Goal: Task Accomplishment & Management: Use online tool/utility

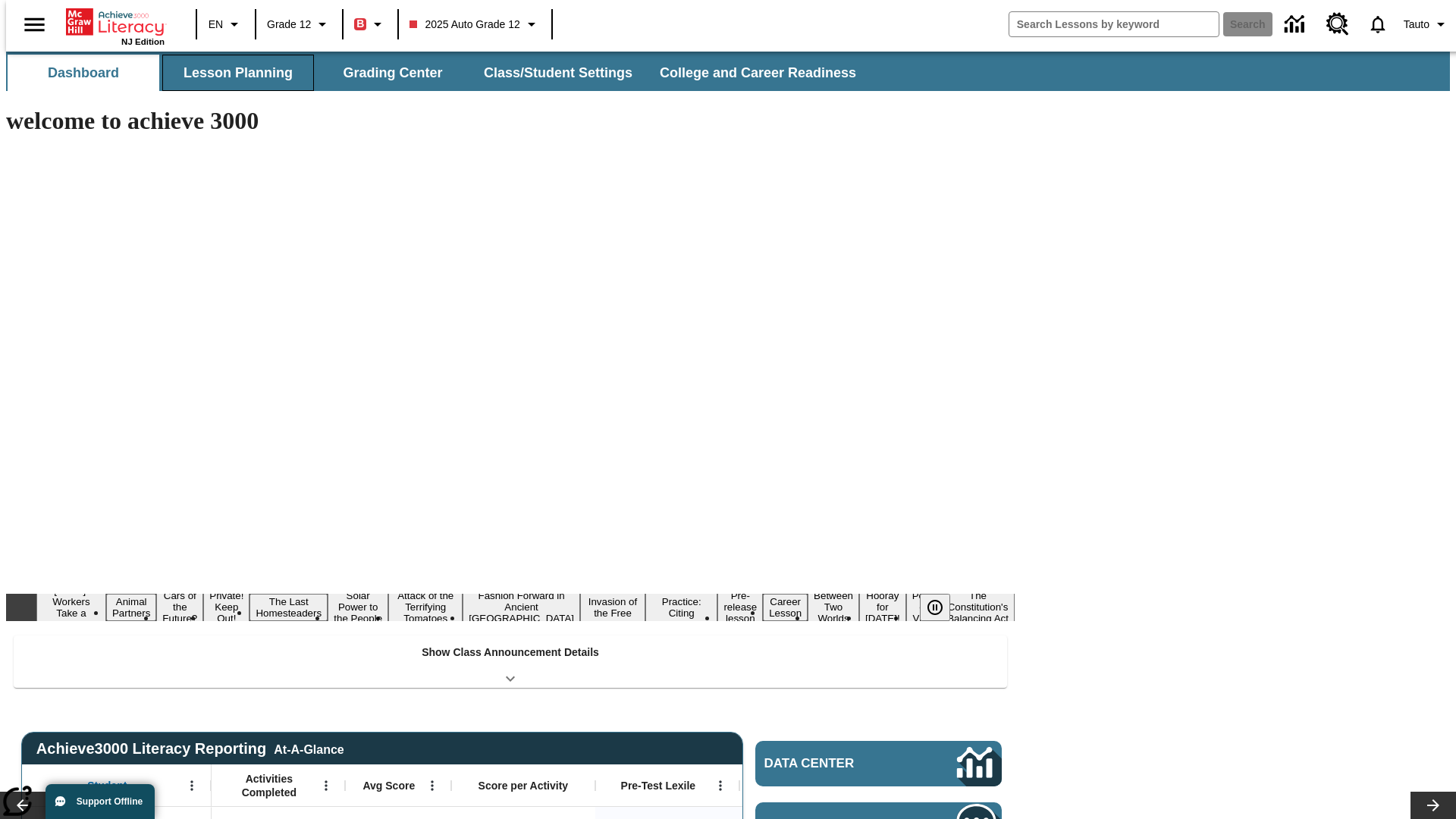
click at [232, 73] on button "Lesson Planning" at bounding box center [238, 73] width 152 height 36
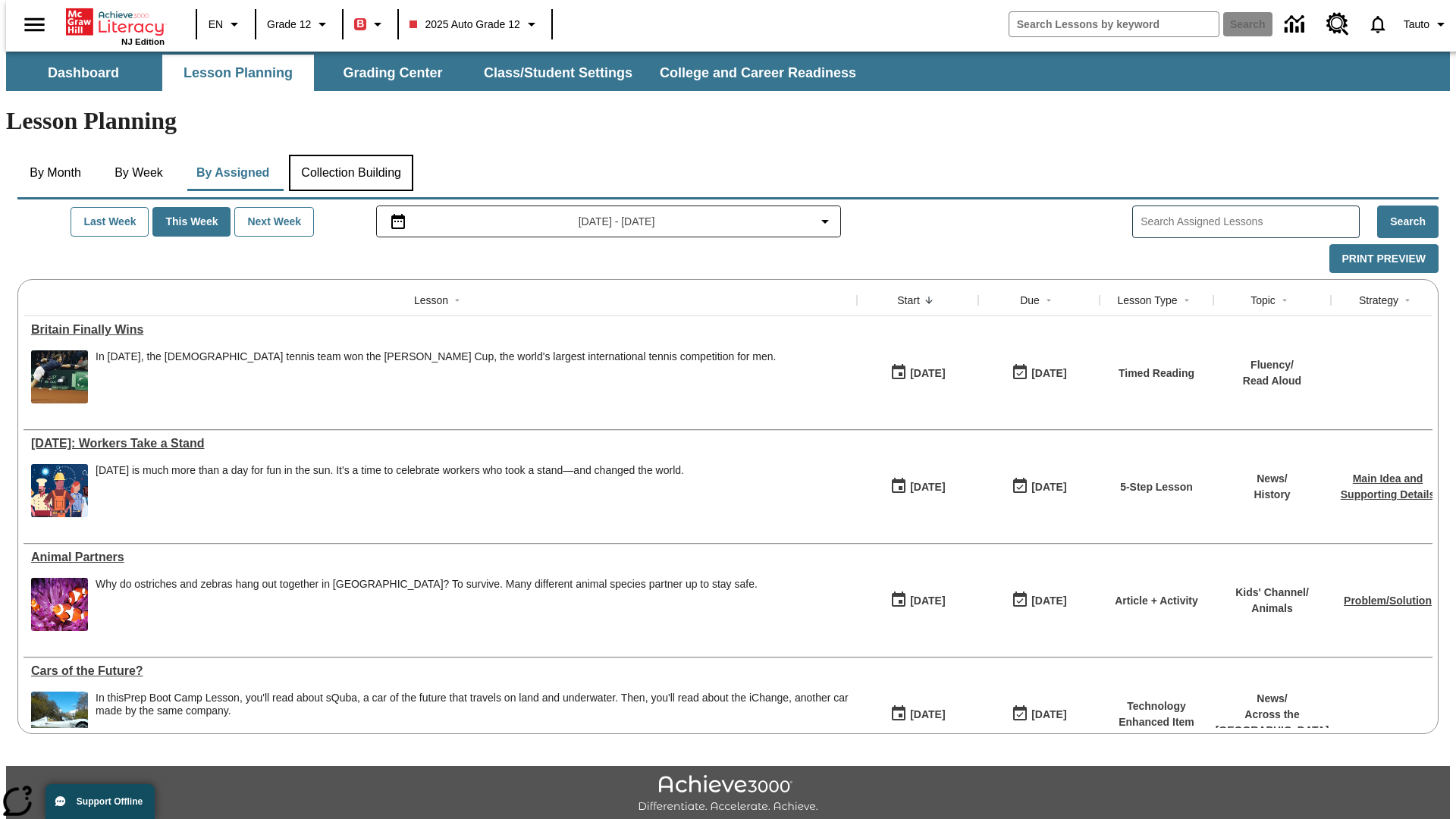
click at [351, 155] on button "Collection Building" at bounding box center [351, 173] width 124 height 36
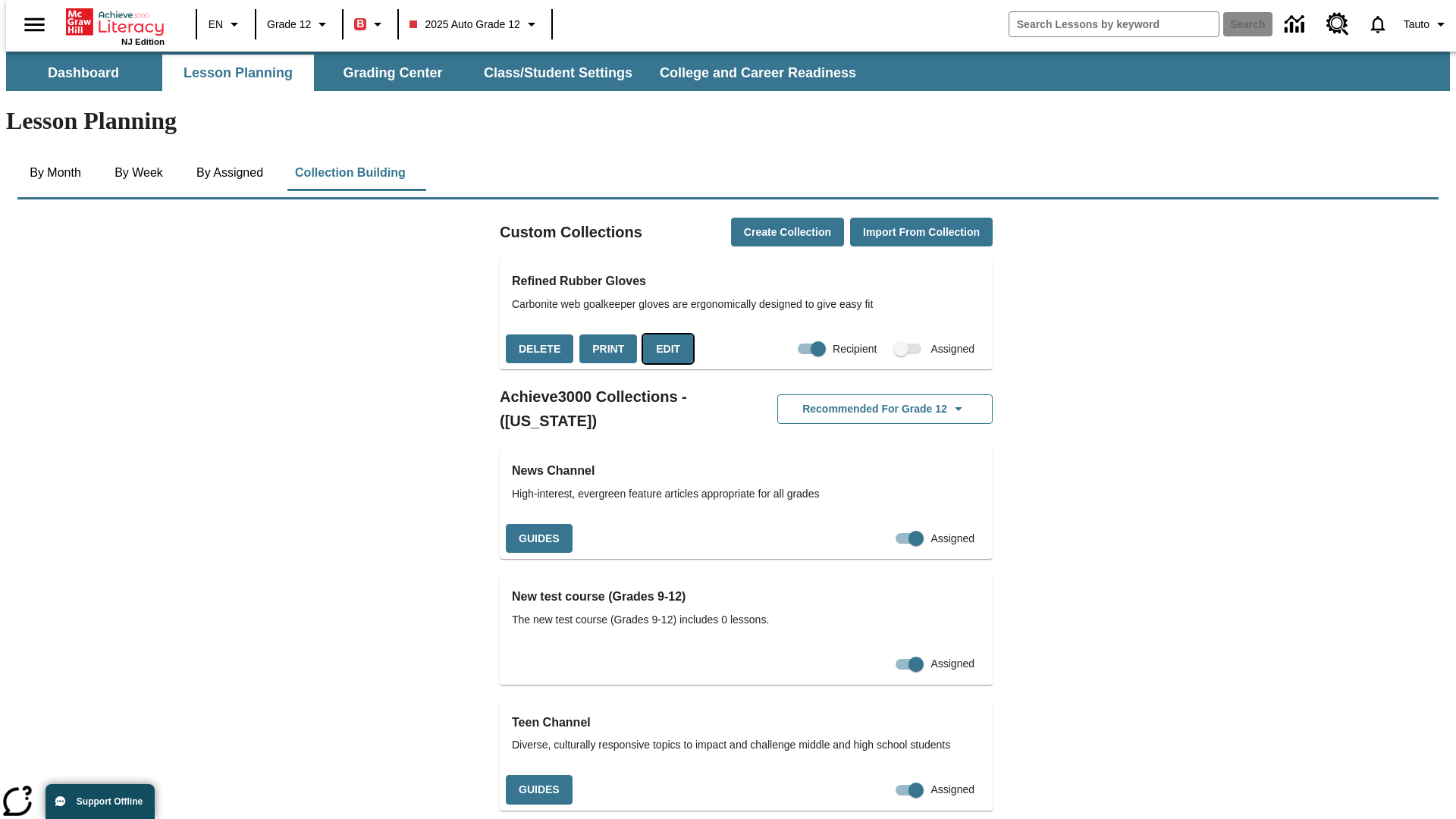
click at [662, 334] on button "Edit" at bounding box center [668, 349] width 50 height 30
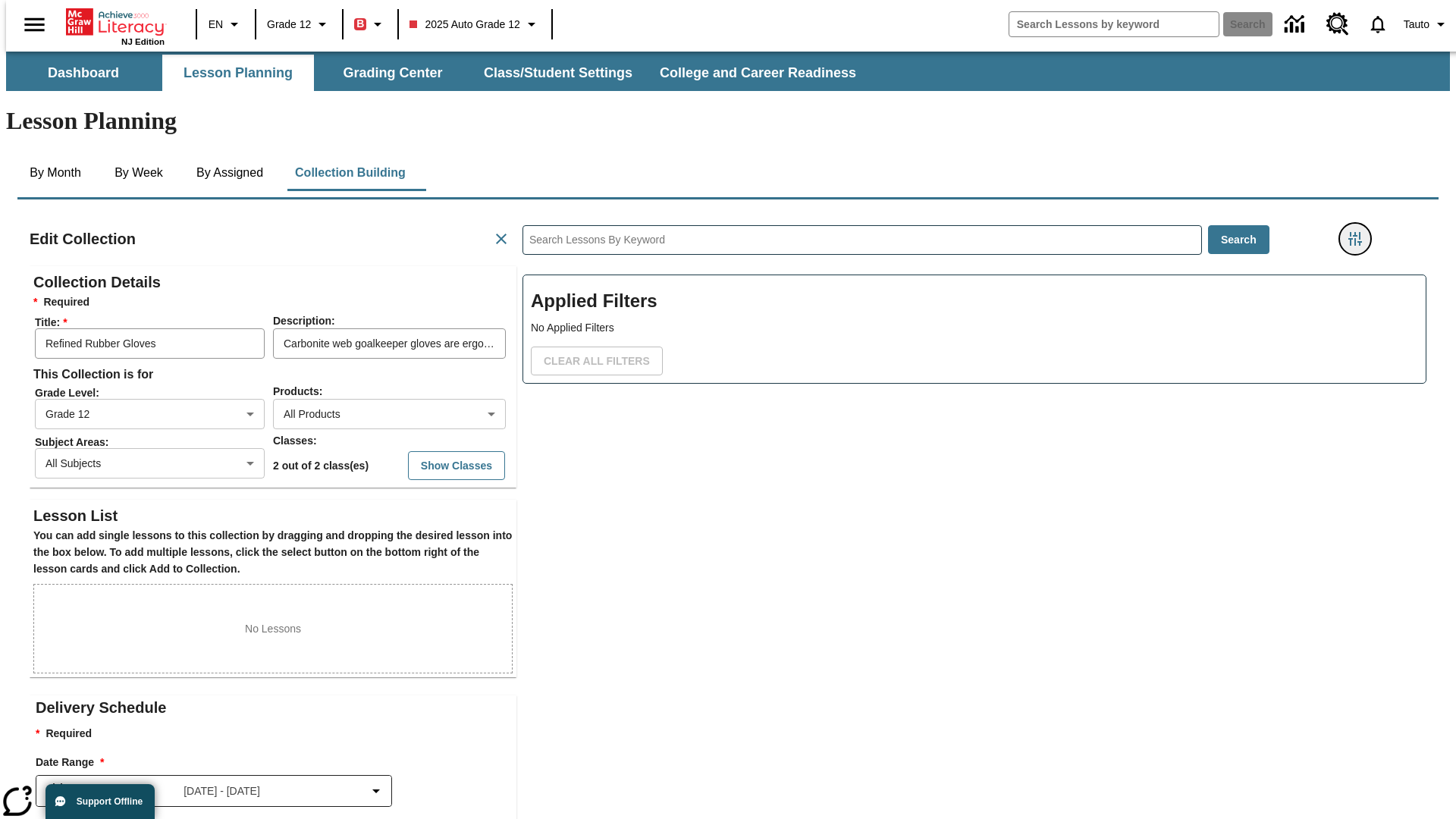
click at [1360, 232] on icon "Filters Side menu" at bounding box center [1355, 239] width 13 height 13
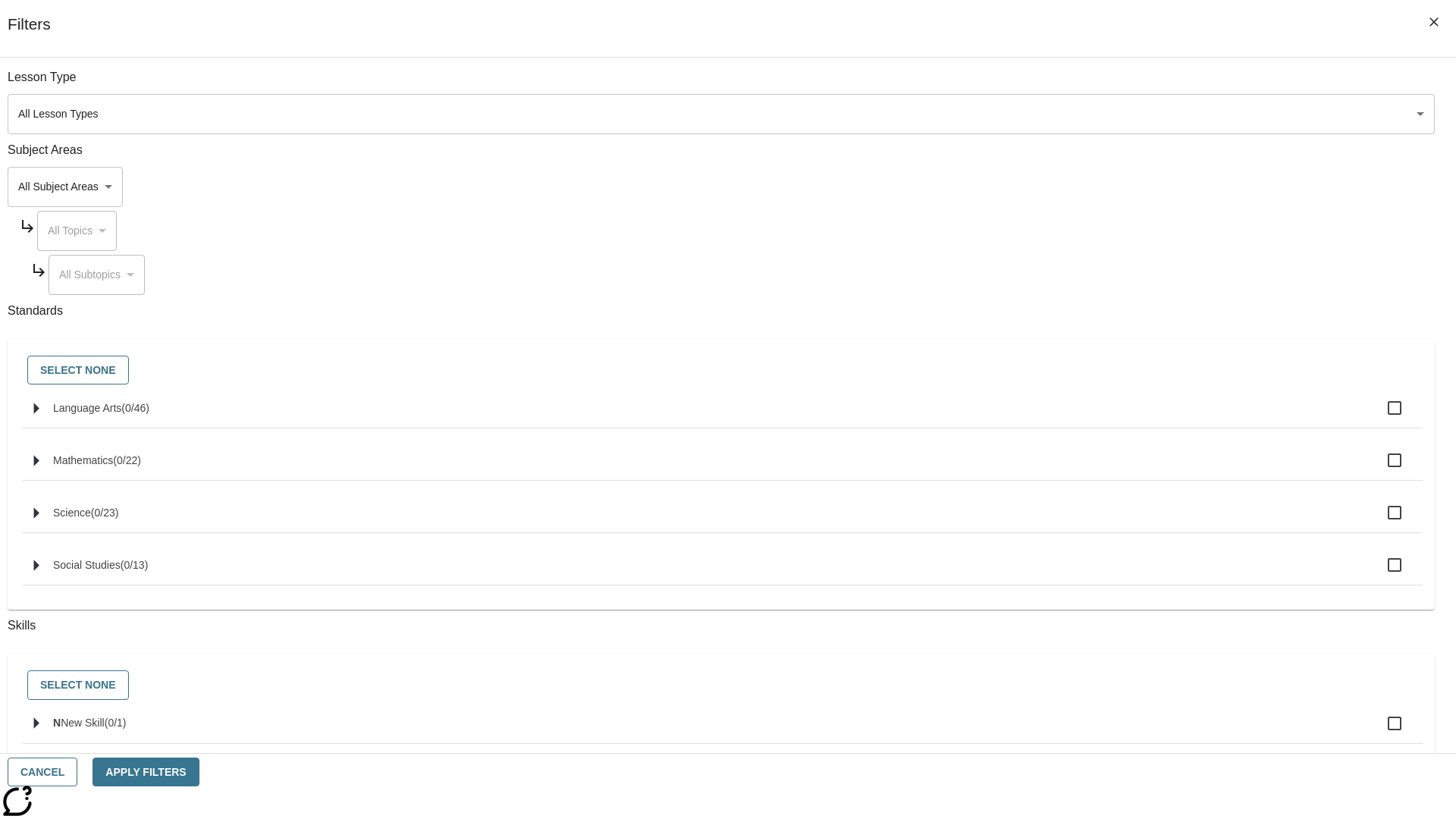
click at [1092, 187] on body "Skip to main content NJ Edition EN Grade 12 B 2025 Auto Grade 12 Search 0 Tauto…" at bounding box center [728, 526] width 1444 height 951
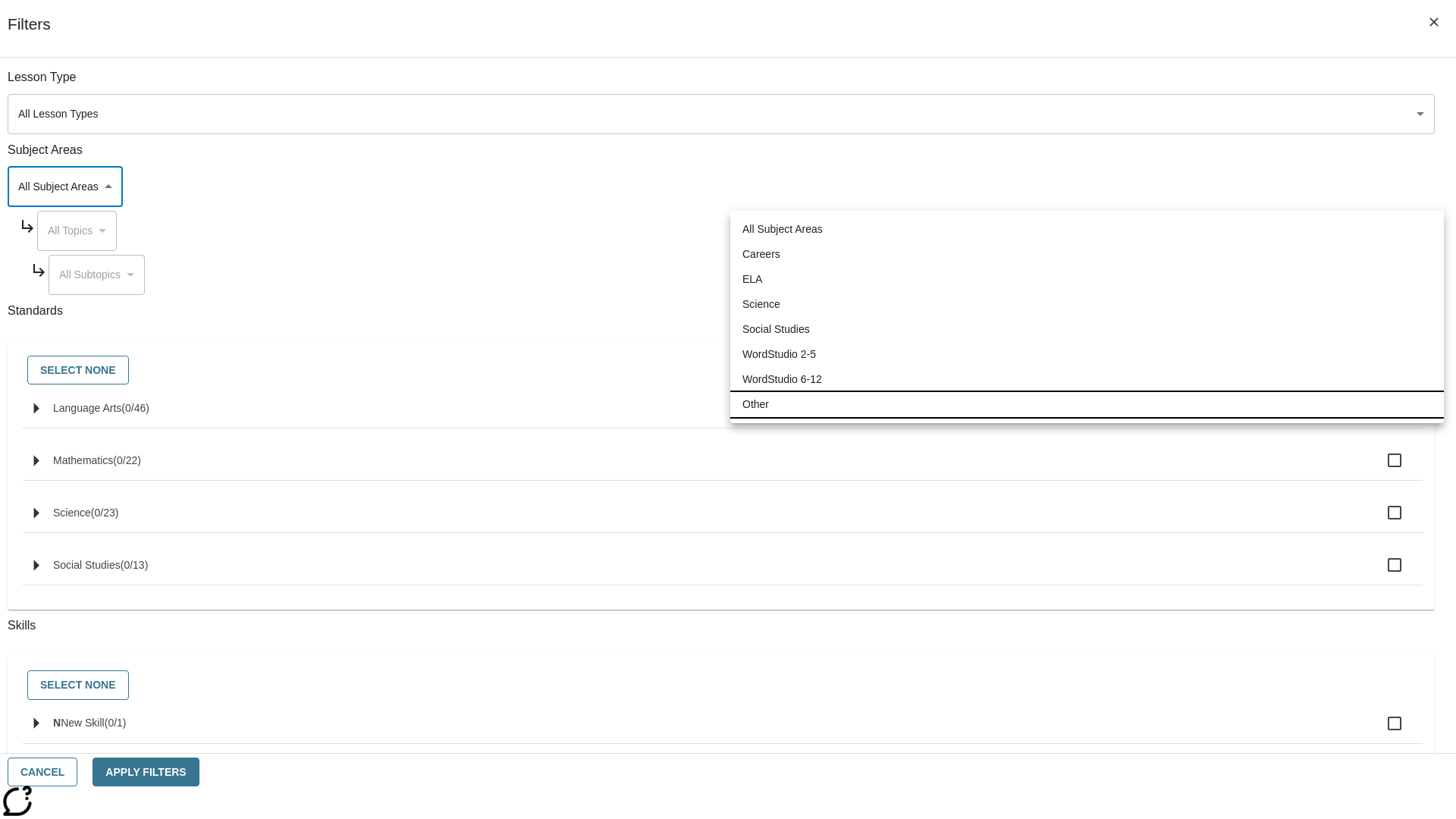
click at [1087, 405] on li "Other" at bounding box center [1087, 405] width 714 height 25
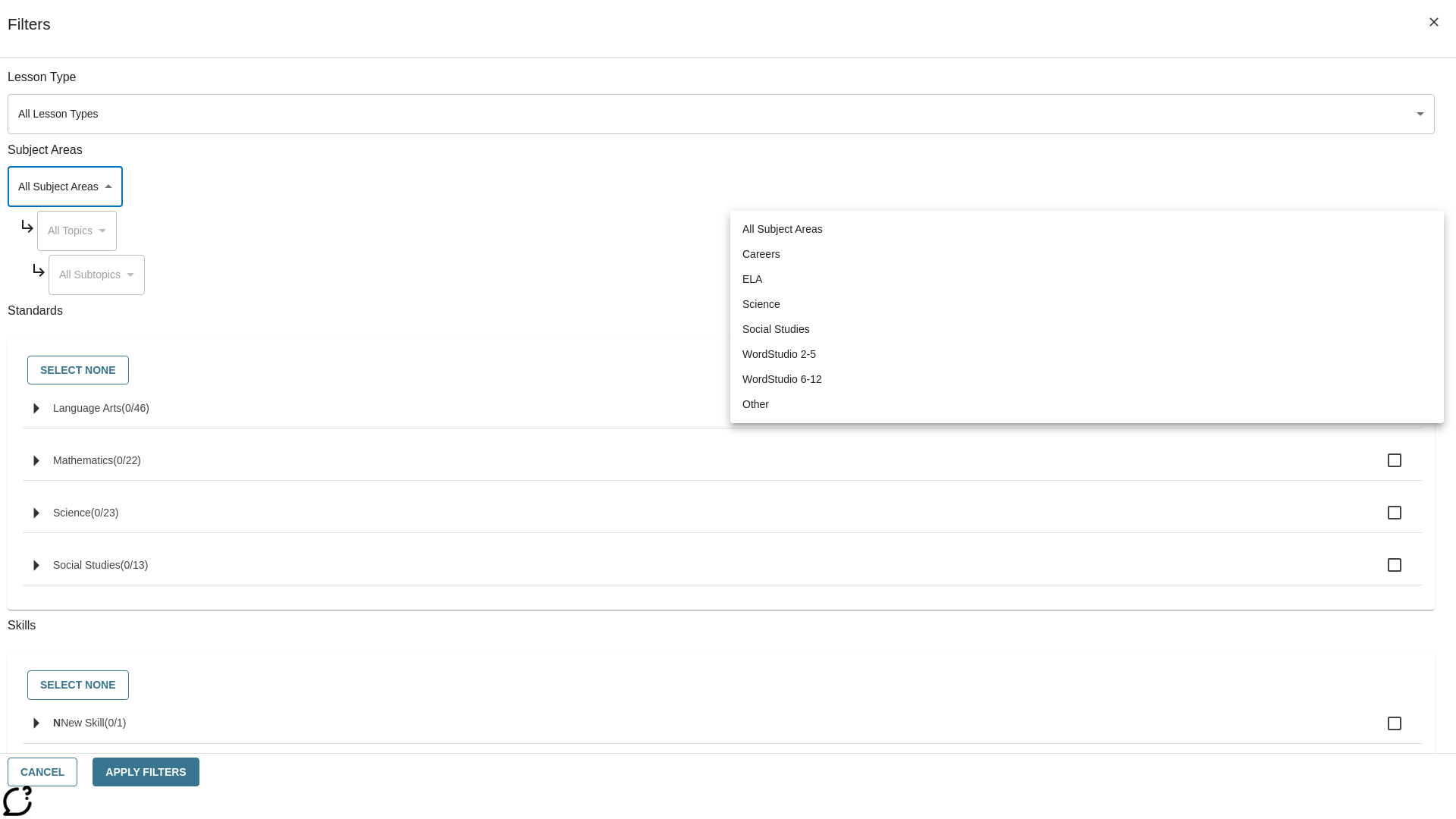
type input "0"
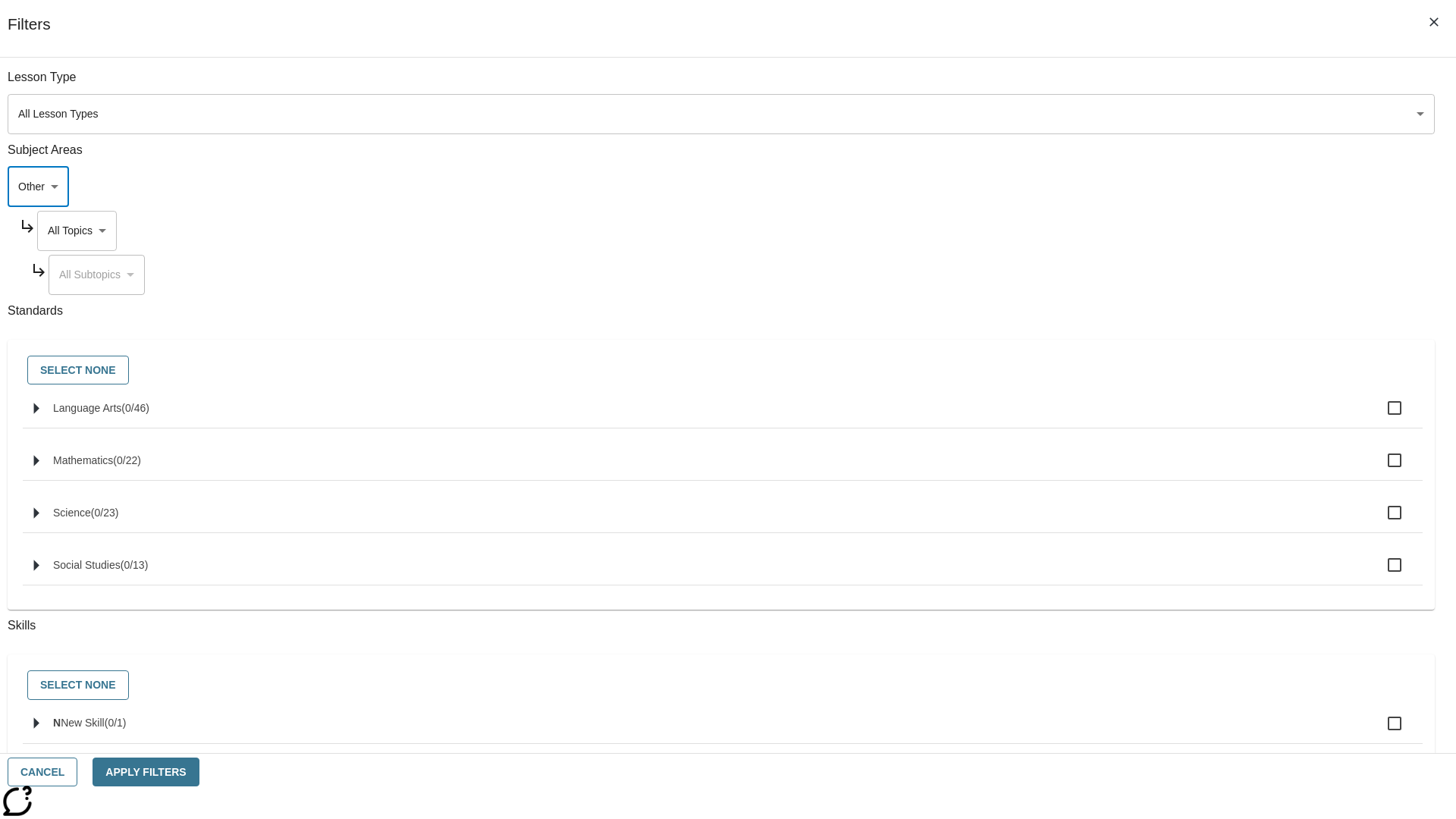
click at [1107, 230] on body "Skip to main content NJ Edition EN Grade 12 B 2025 Auto Grade 12 Search 0 Tauto…" at bounding box center [728, 526] width 1444 height 951
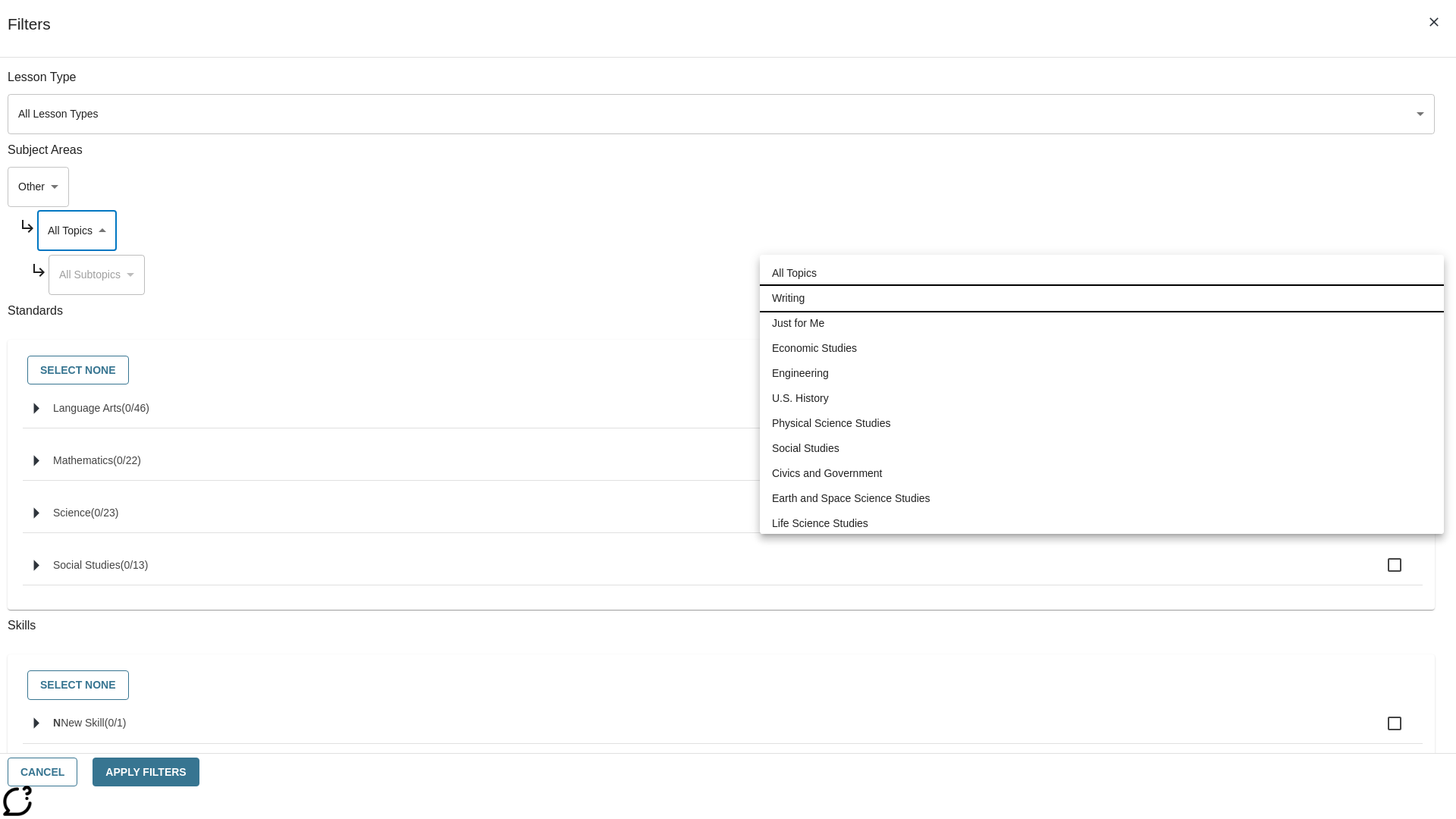
click at [1102, 286] on li "Writing" at bounding box center [1101, 298] width 684 height 25
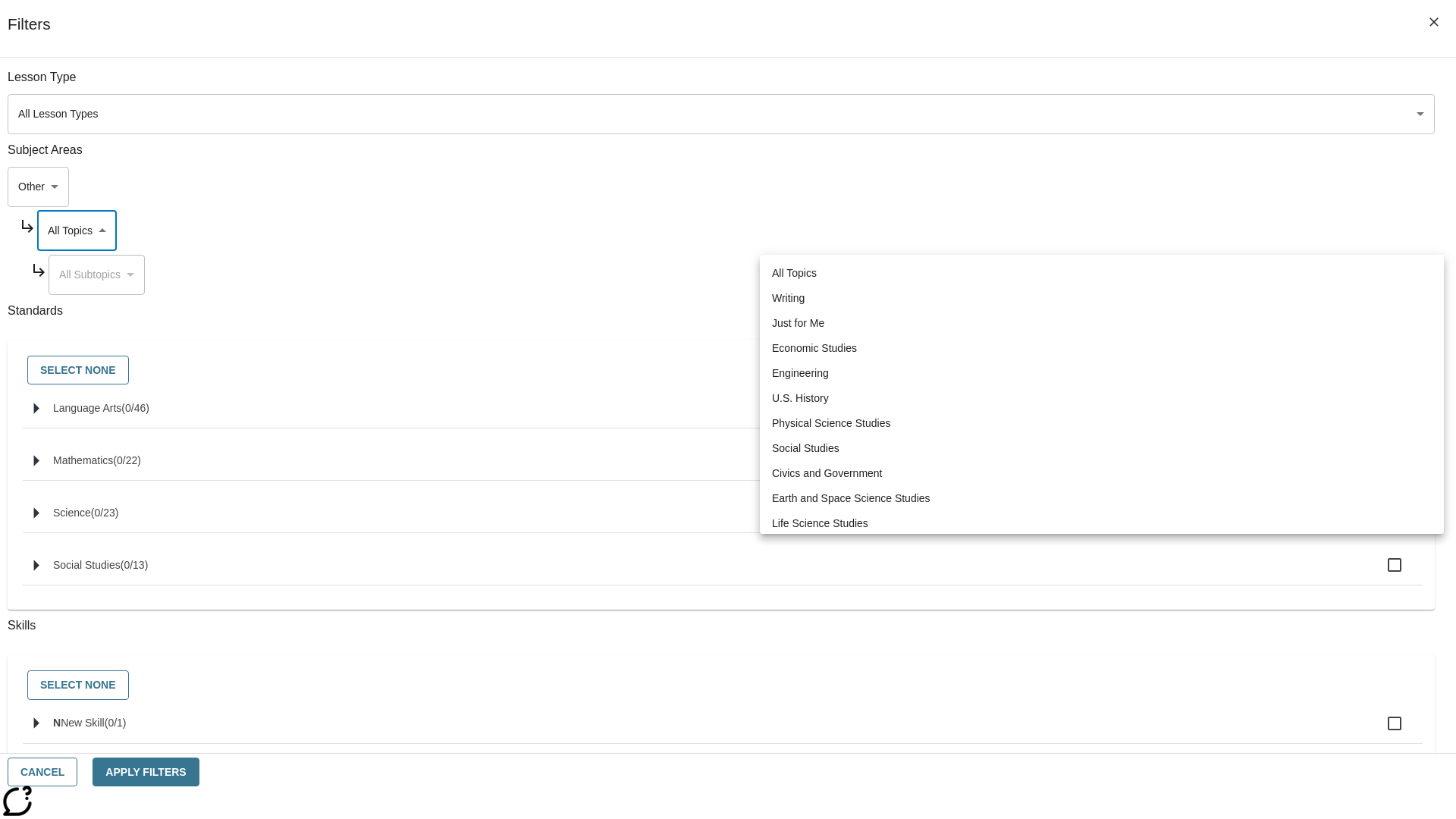
type input "6"
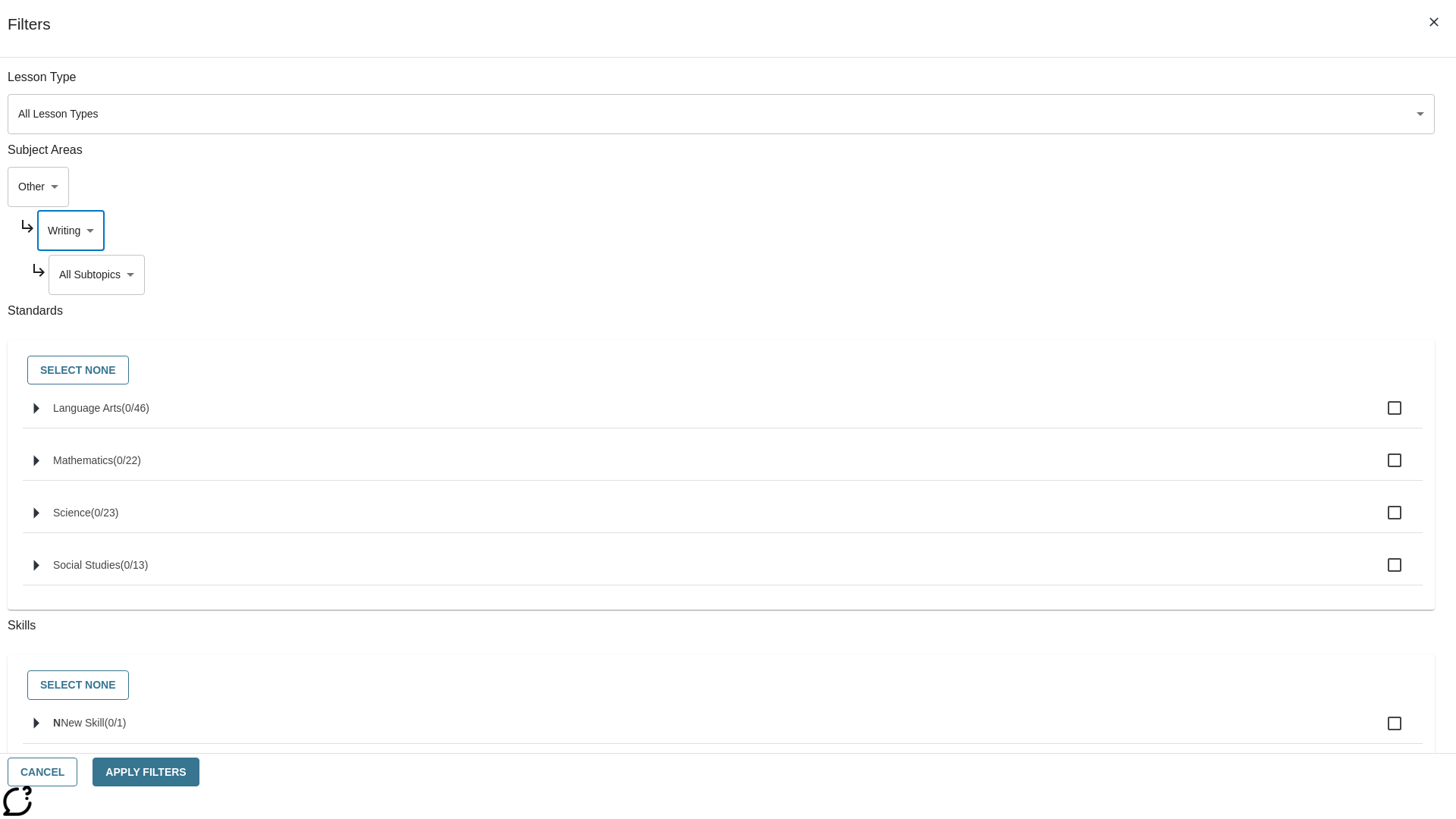
scroll to position [32, 0]
click at [199, 772] on button "Apply Filters" at bounding box center [146, 773] width 106 height 30
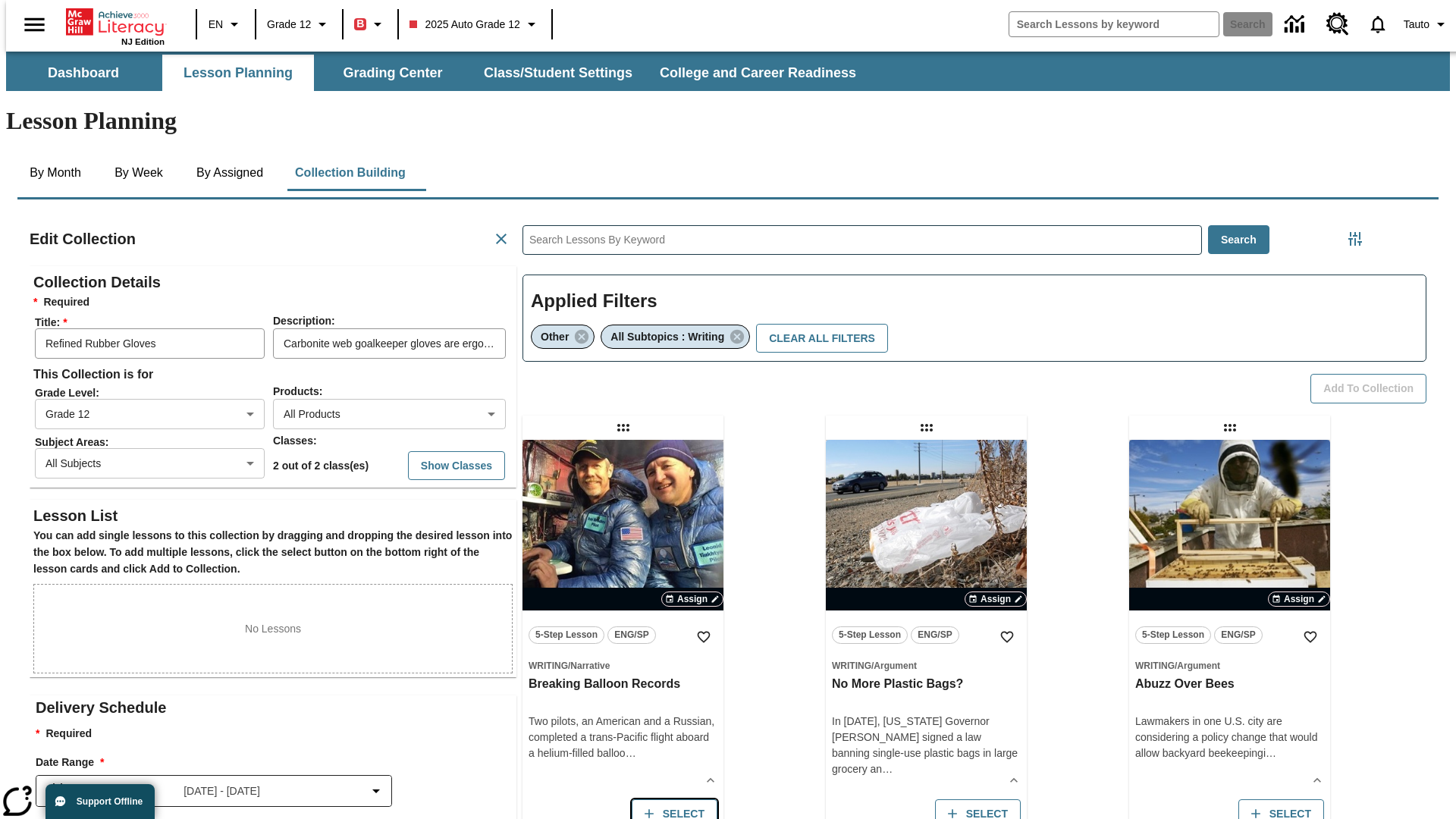
click at [671, 799] on button "Select" at bounding box center [674, 814] width 85 height 30
click at [1373, 374] on button "Add to Collection" at bounding box center [1369, 389] width 116 height 30
click at [671, 799] on button "Select" at bounding box center [674, 814] width 85 height 30
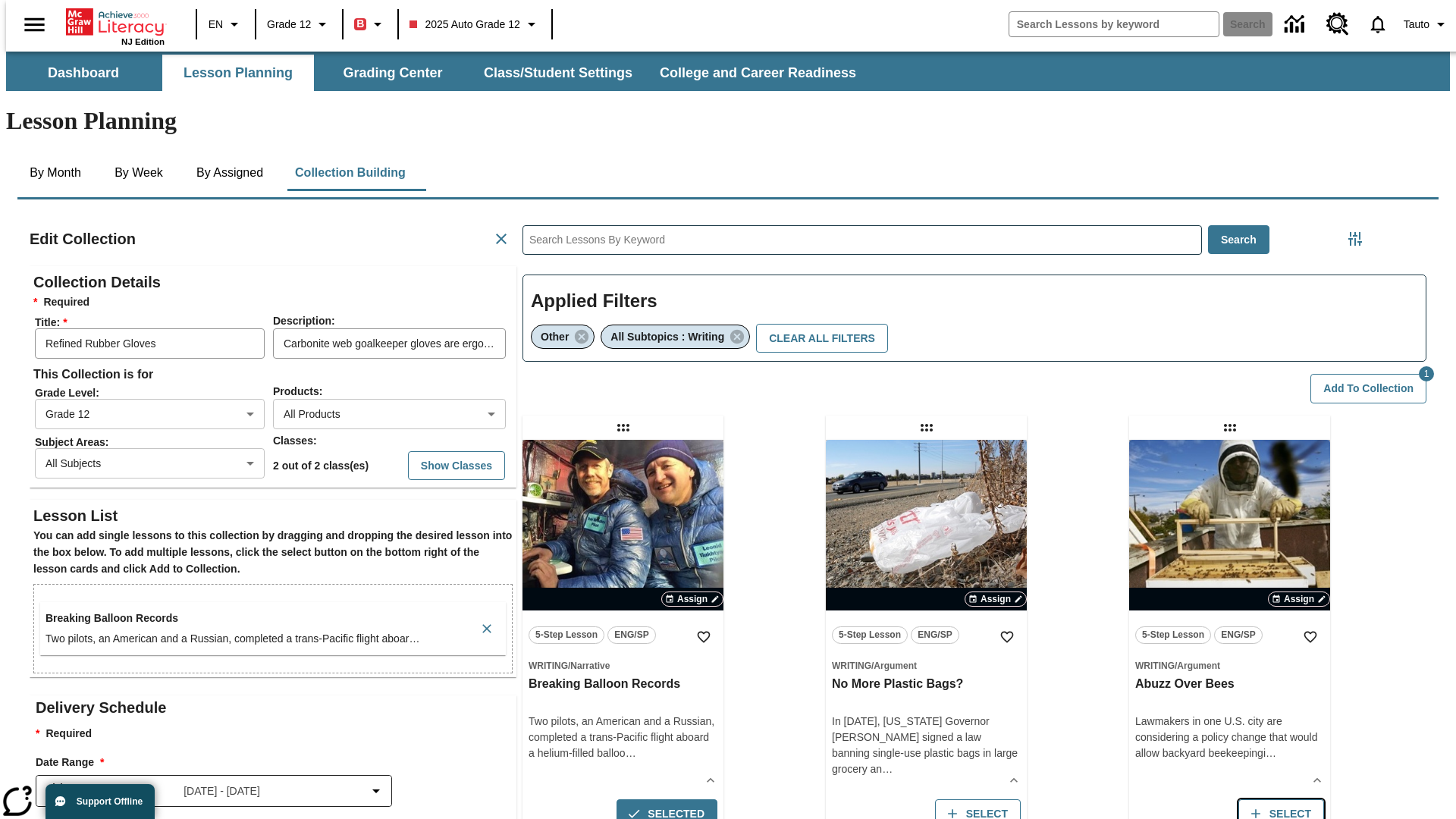
click at [1285, 799] on button "Select" at bounding box center [1281, 814] width 85 height 30
click at [1373, 374] on button "Add to Collection" at bounding box center [1369, 389] width 116 height 30
